Goal: Entertainment & Leisure: Consume media (video, audio)

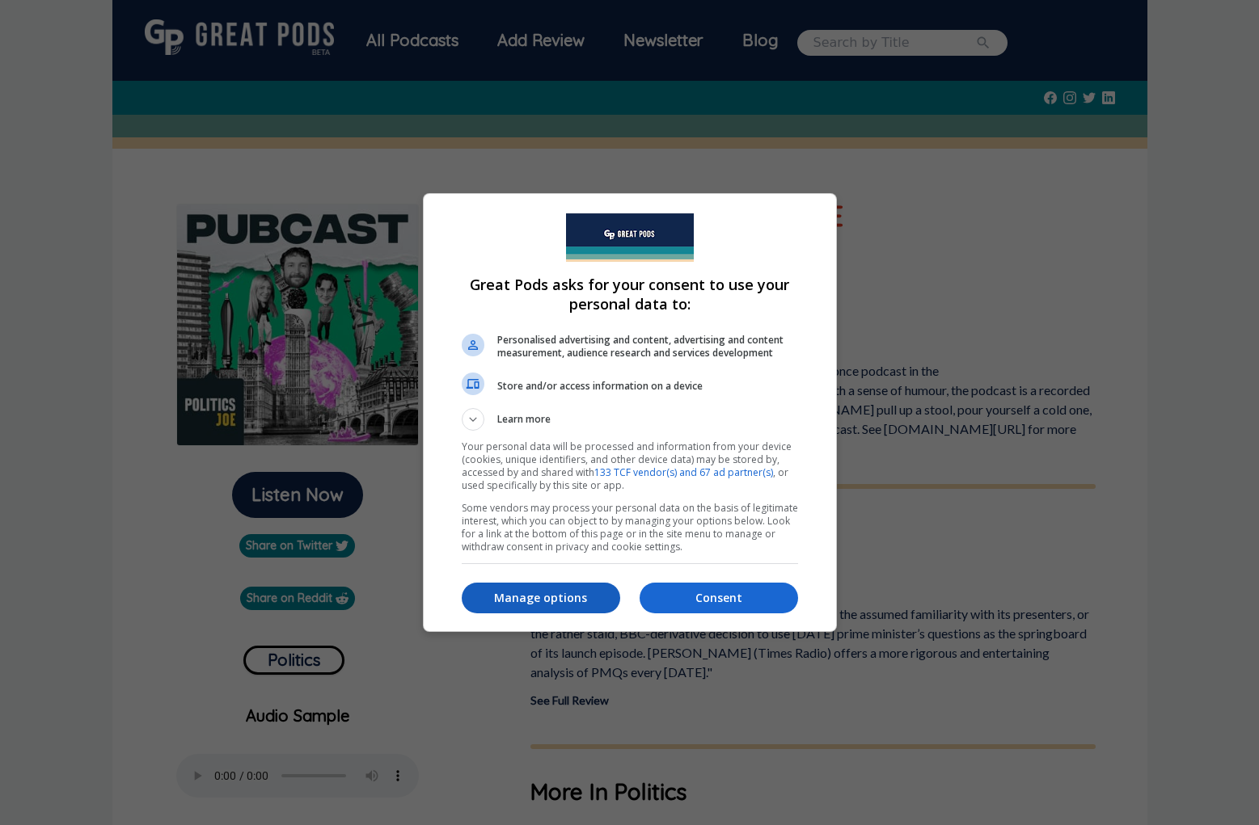
click at [574, 598] on p "Manage options" at bounding box center [541, 598] width 158 height 16
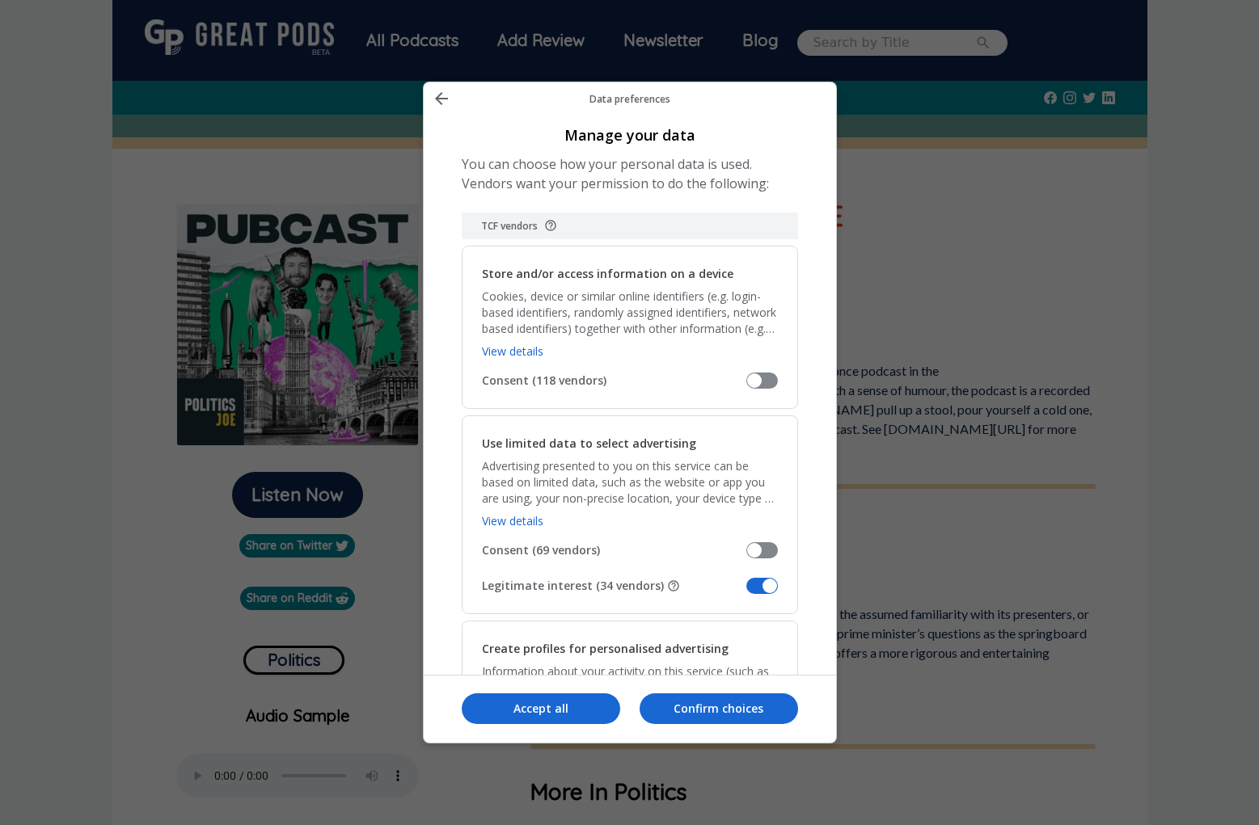
click at [770, 584] on span "Manage your data" at bounding box center [762, 586] width 32 height 16
click at [746, 592] on input "Legitimate interest (34 vendors)" at bounding box center [746, 592] width 0 height 0
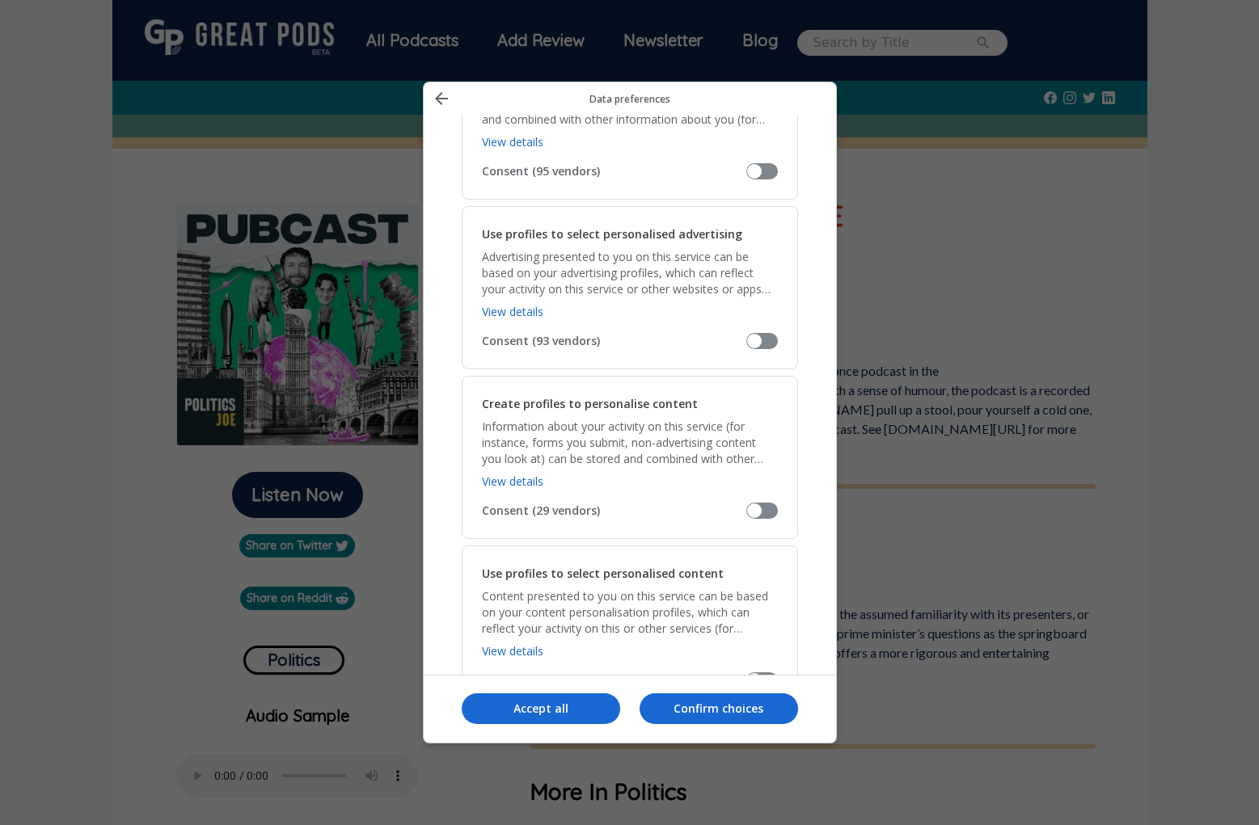
scroll to position [931, 0]
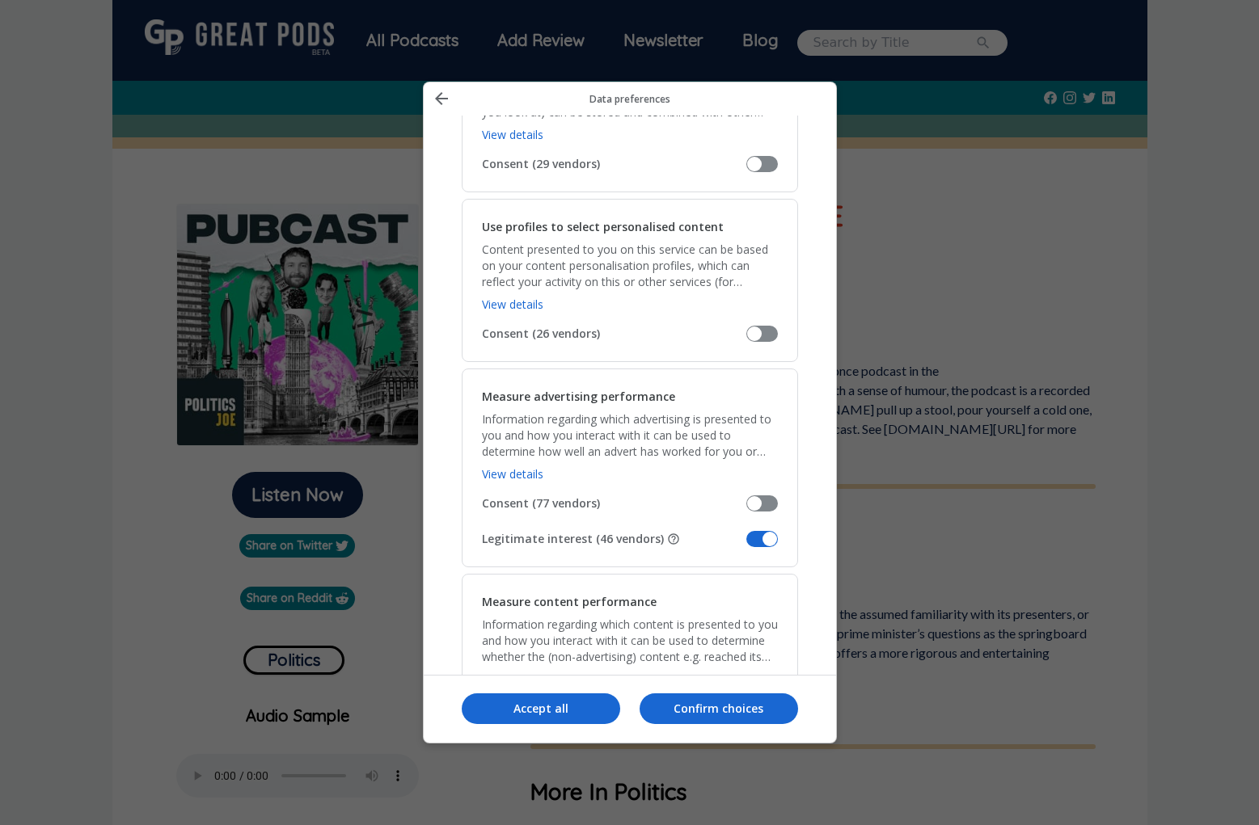
click at [766, 542] on span "Manage your data" at bounding box center [762, 539] width 32 height 16
click at [746, 545] on input "Legitimate interest (46 vendors)" at bounding box center [746, 545] width 0 height 0
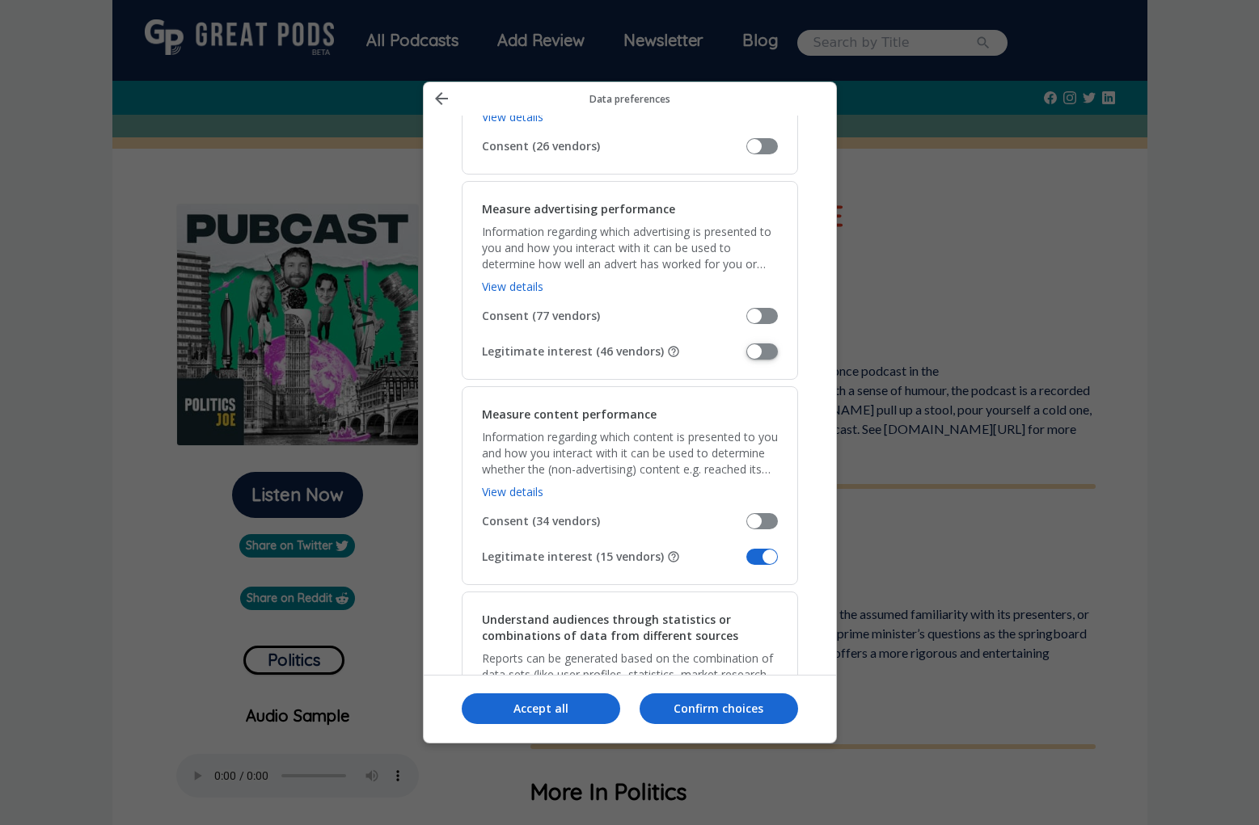
scroll to position [1176, 0]
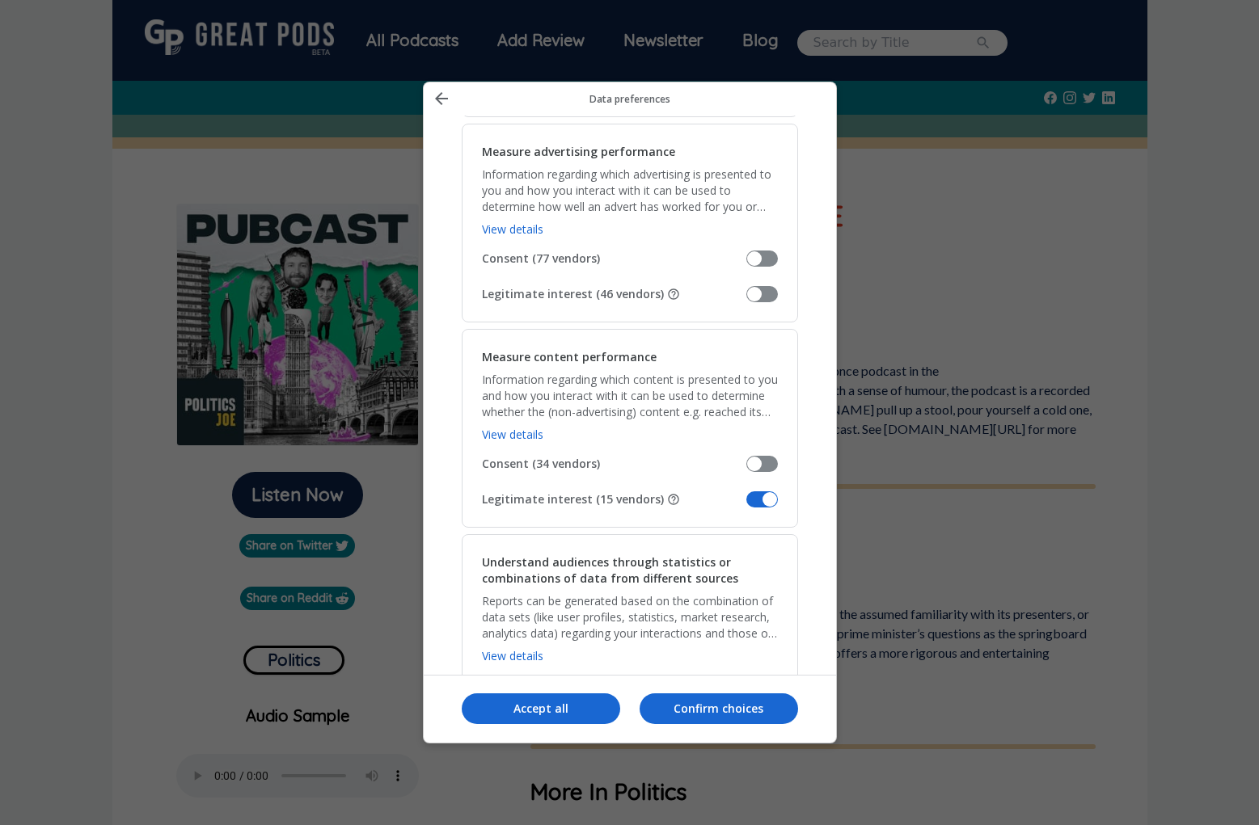
click at [767, 503] on span "Manage your data" at bounding box center [762, 500] width 32 height 16
click at [746, 505] on input "Legitimate interest (15 vendors)" at bounding box center [746, 505] width 0 height 0
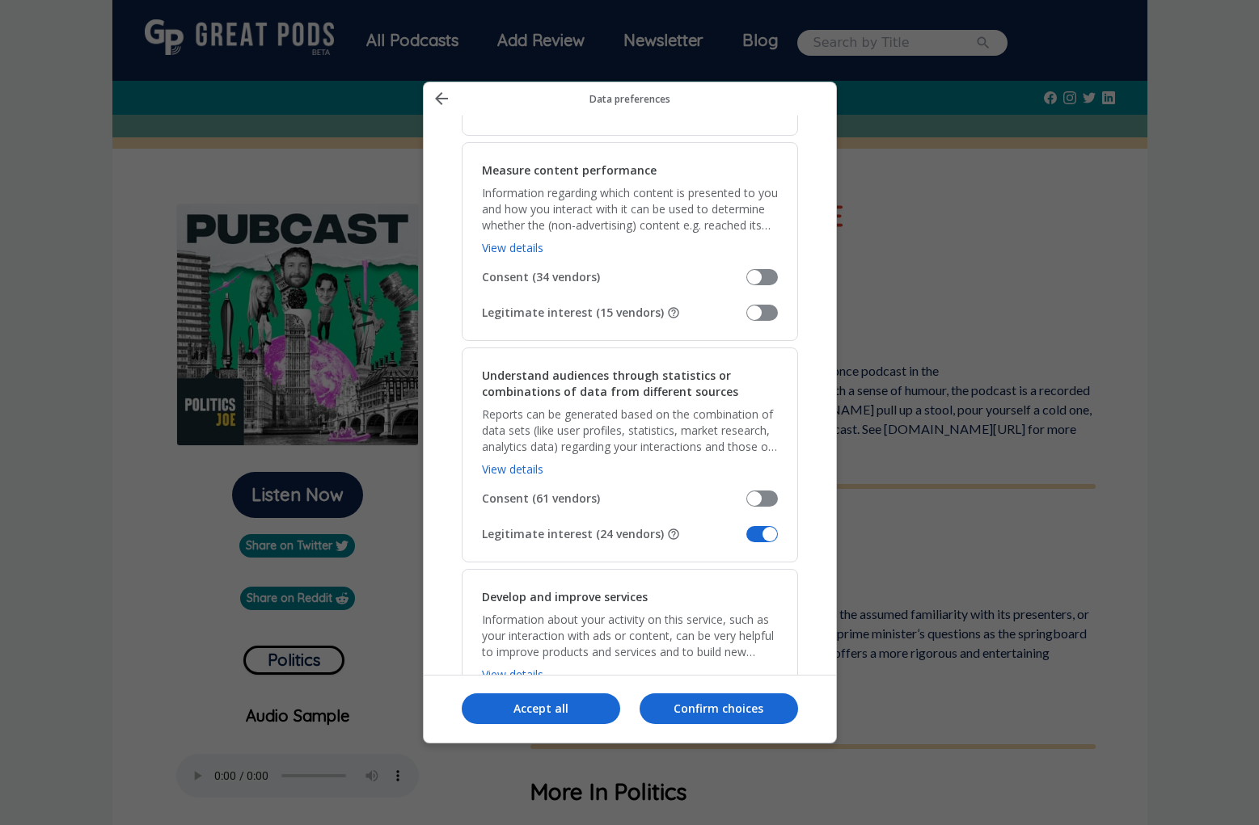
click at [770, 530] on span "Manage your data" at bounding box center [762, 534] width 32 height 16
click at [746, 540] on input "Legitimate interest (24 vendors)" at bounding box center [746, 540] width 0 height 0
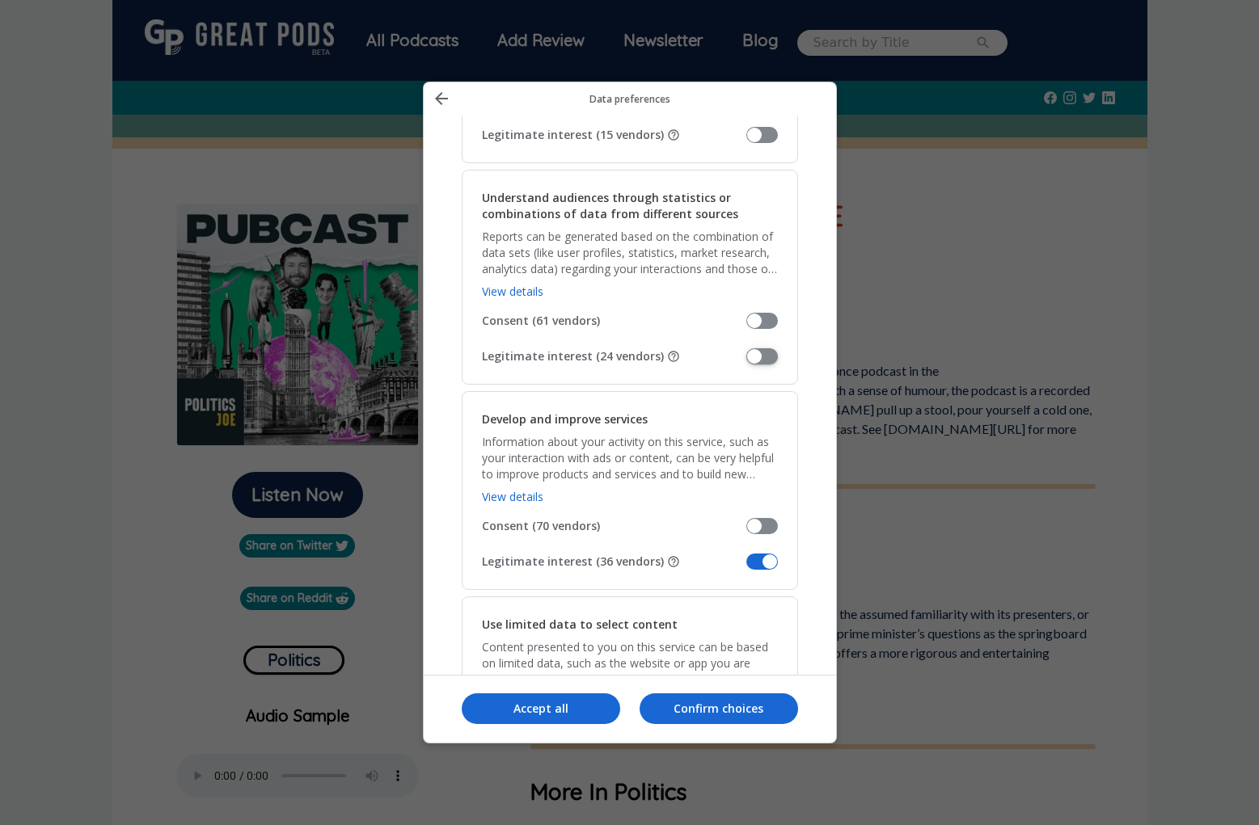
scroll to position [1627, 0]
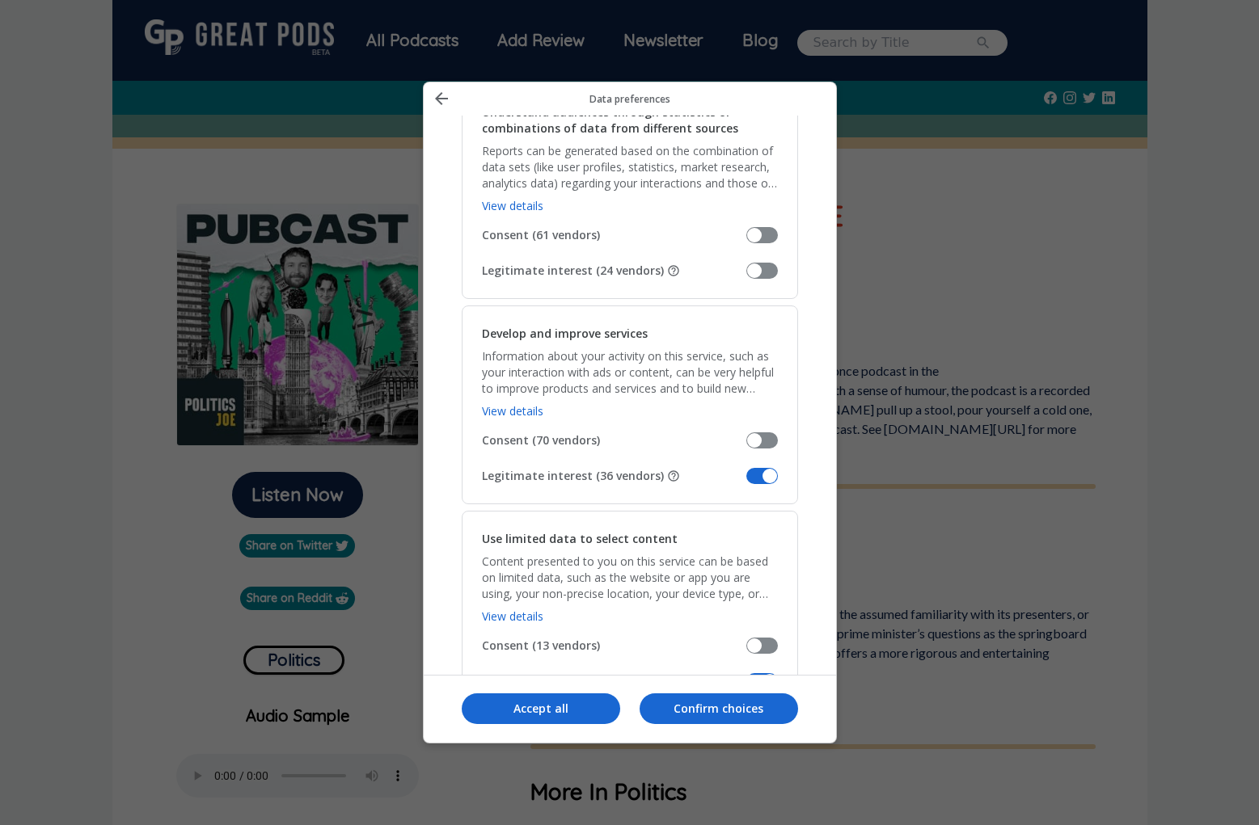
click at [765, 479] on span "Manage your data" at bounding box center [762, 476] width 32 height 16
click at [746, 482] on input "Legitimate interest (36 vendors)" at bounding box center [746, 482] width 0 height 0
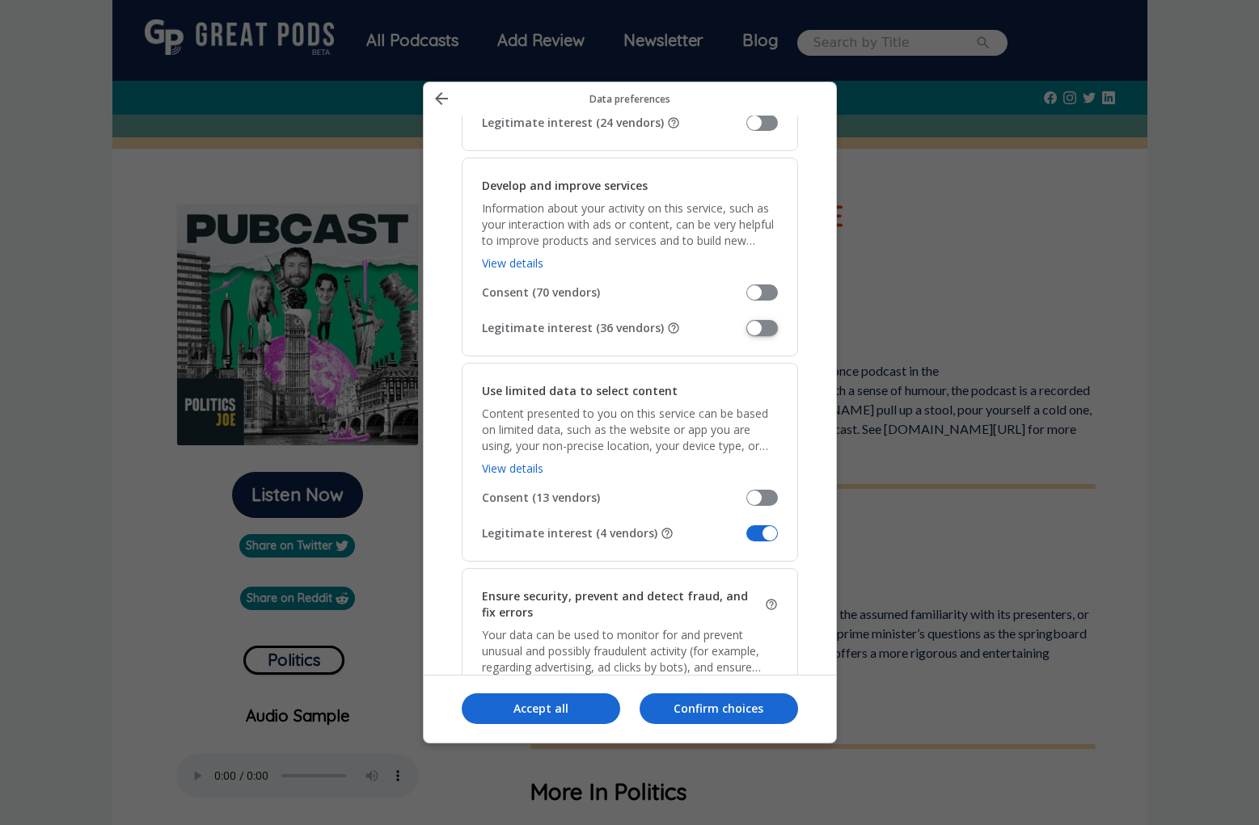
scroll to position [1832, 0]
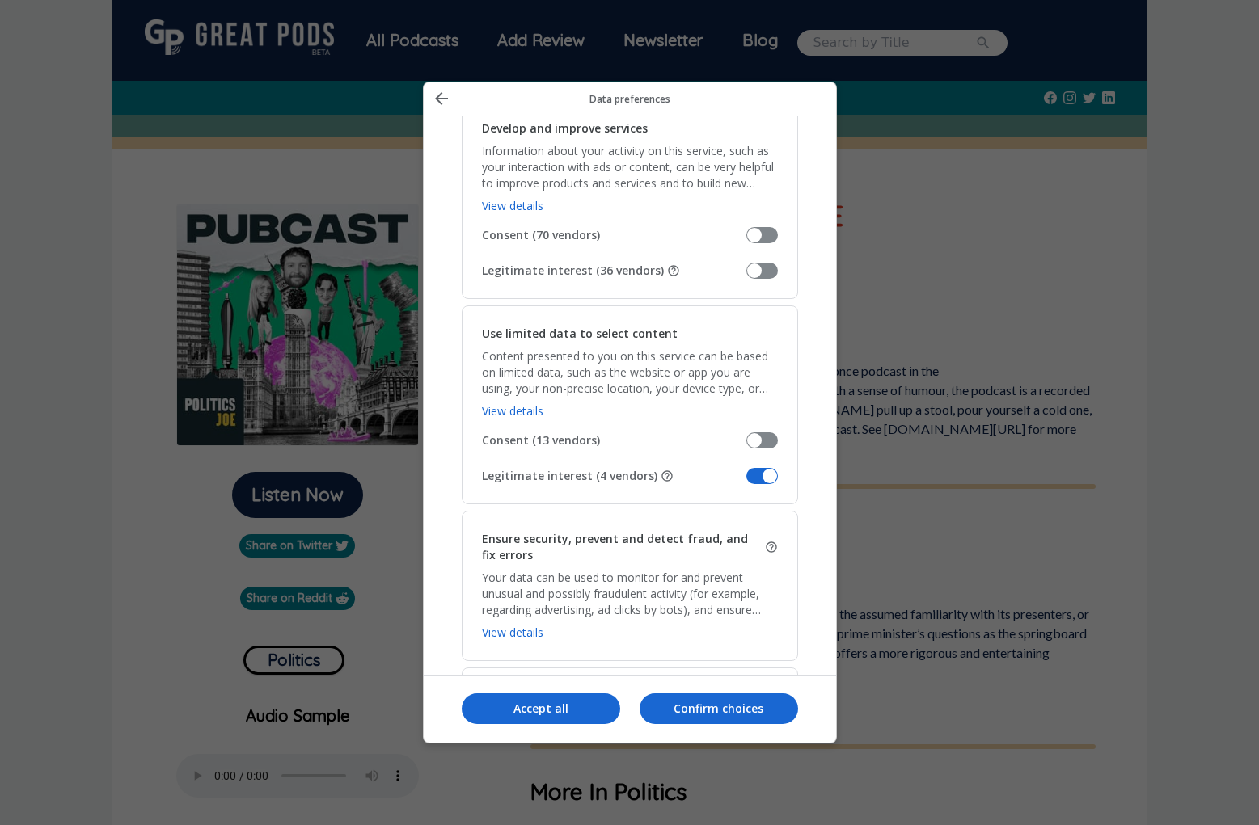
click at [767, 481] on span "Manage your data" at bounding box center [762, 476] width 32 height 16
click at [746, 482] on input "Legitimate interest (4 vendors)" at bounding box center [746, 482] width 0 height 0
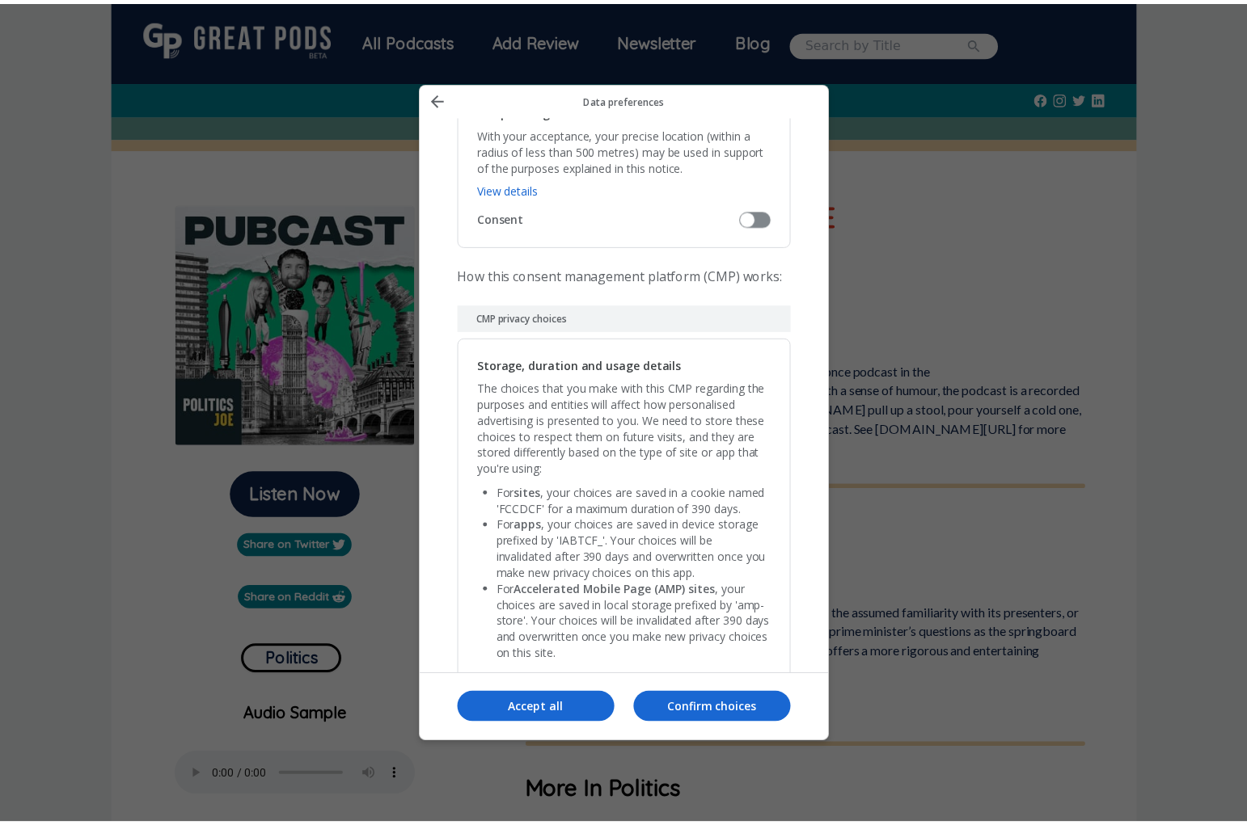
scroll to position [3226, 0]
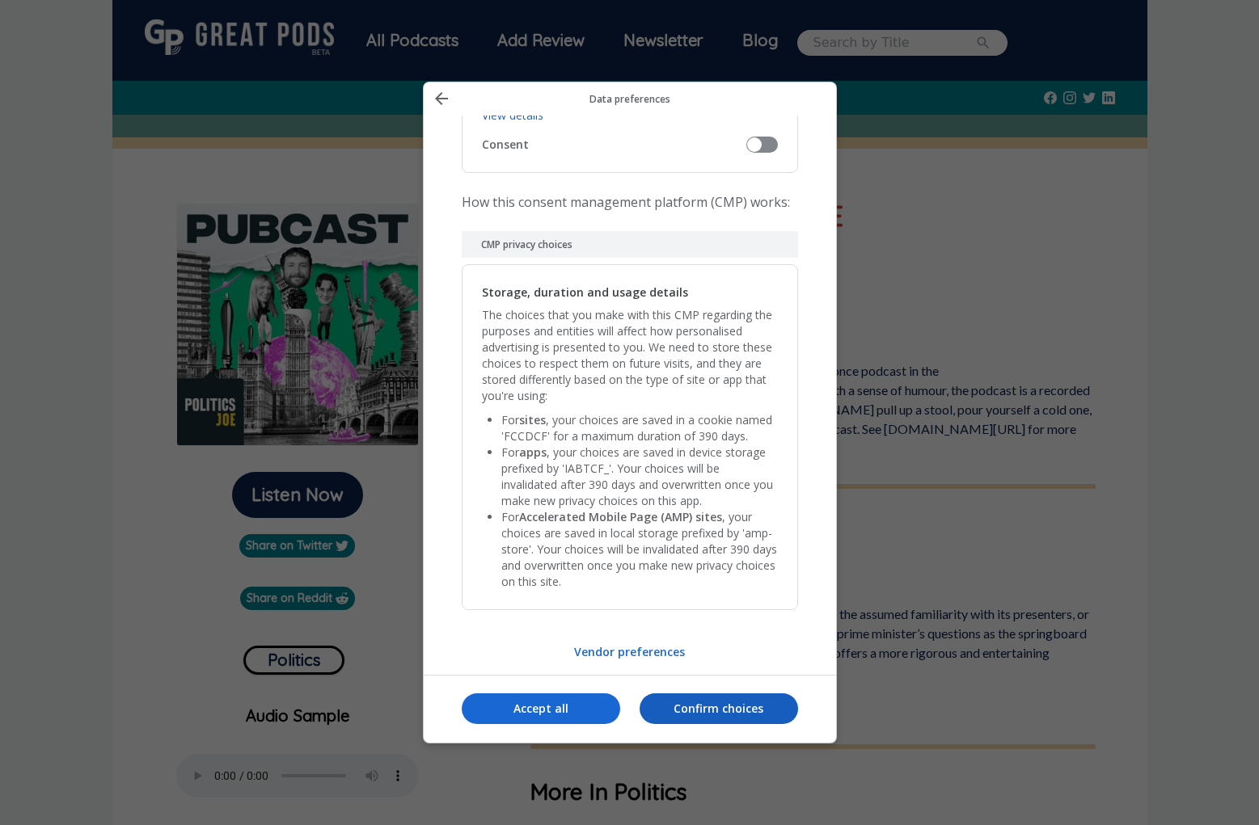
click at [720, 709] on p "Confirm choices" at bounding box center [719, 709] width 158 height 16
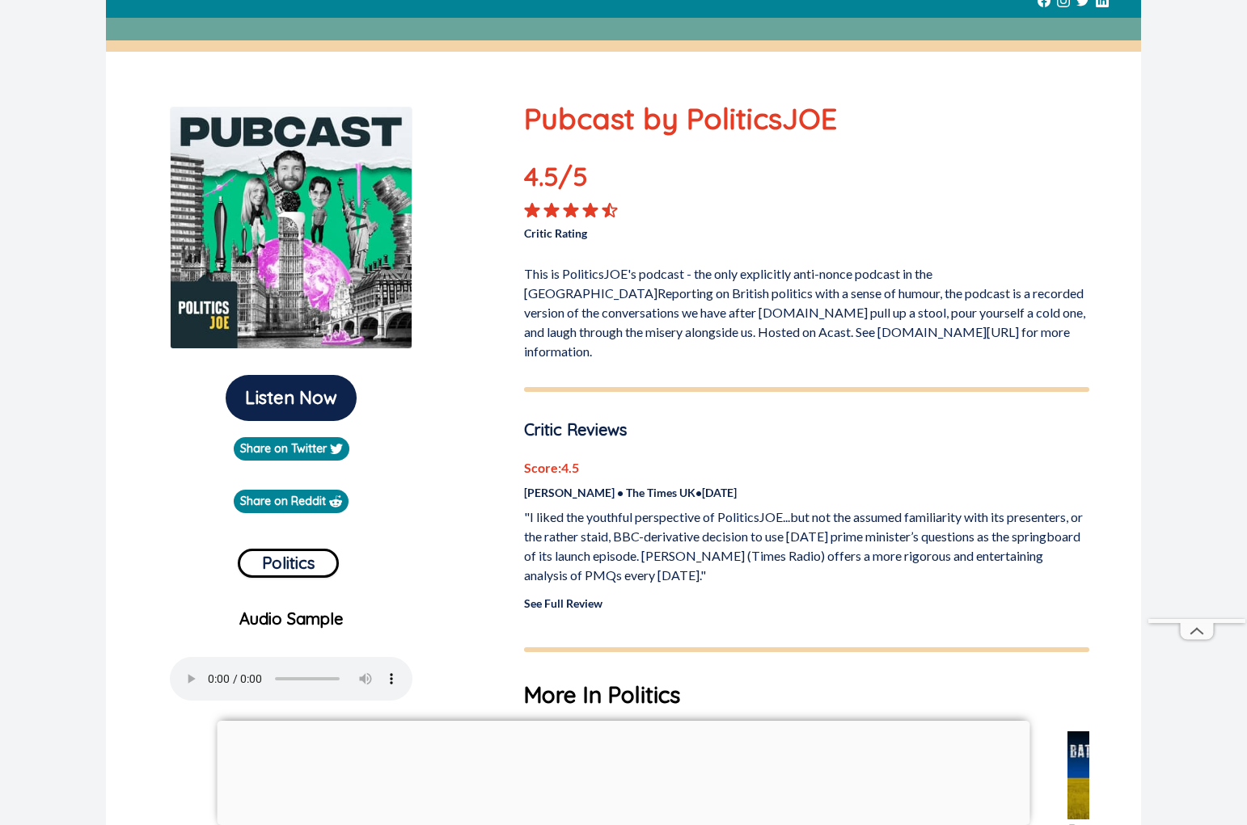
scroll to position [0, 0]
